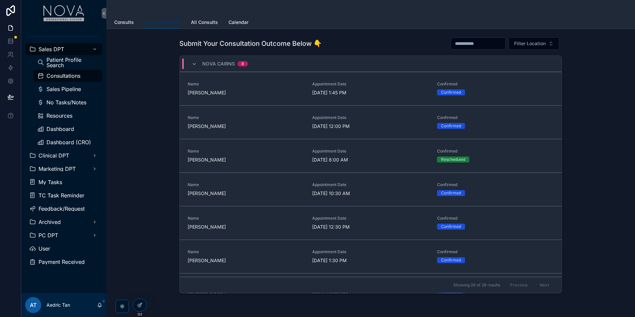
click at [76, 89] on span "Sales Pipeline" at bounding box center [64, 88] width 35 height 5
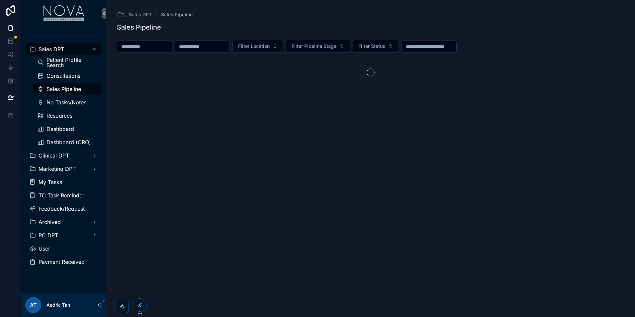
click at [172, 49] on input "scrollable content" at bounding box center [144, 46] width 55 height 9
paste input "**********"
type input "**********"
